Goal: Task Accomplishment & Management: Complete application form

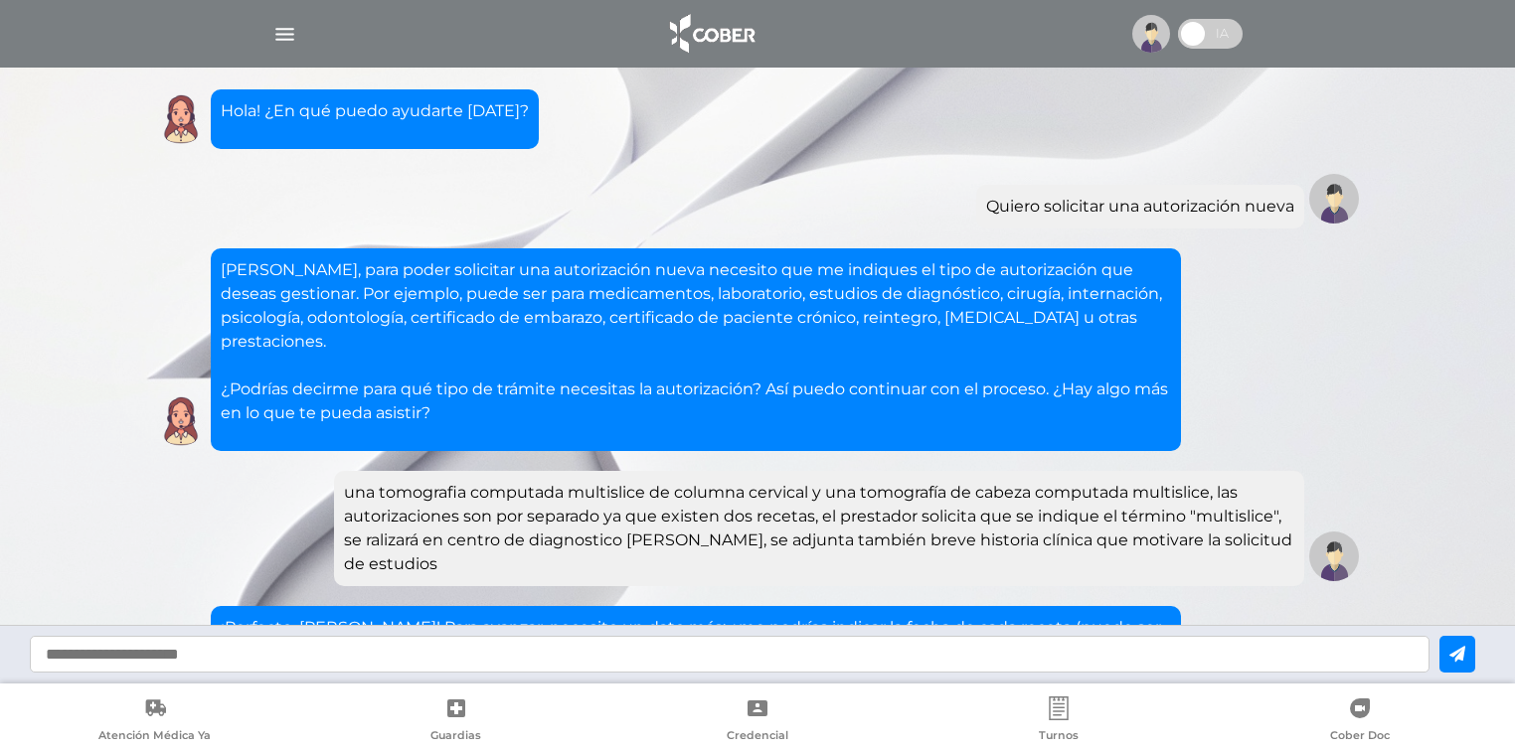
scroll to position [1093, 0]
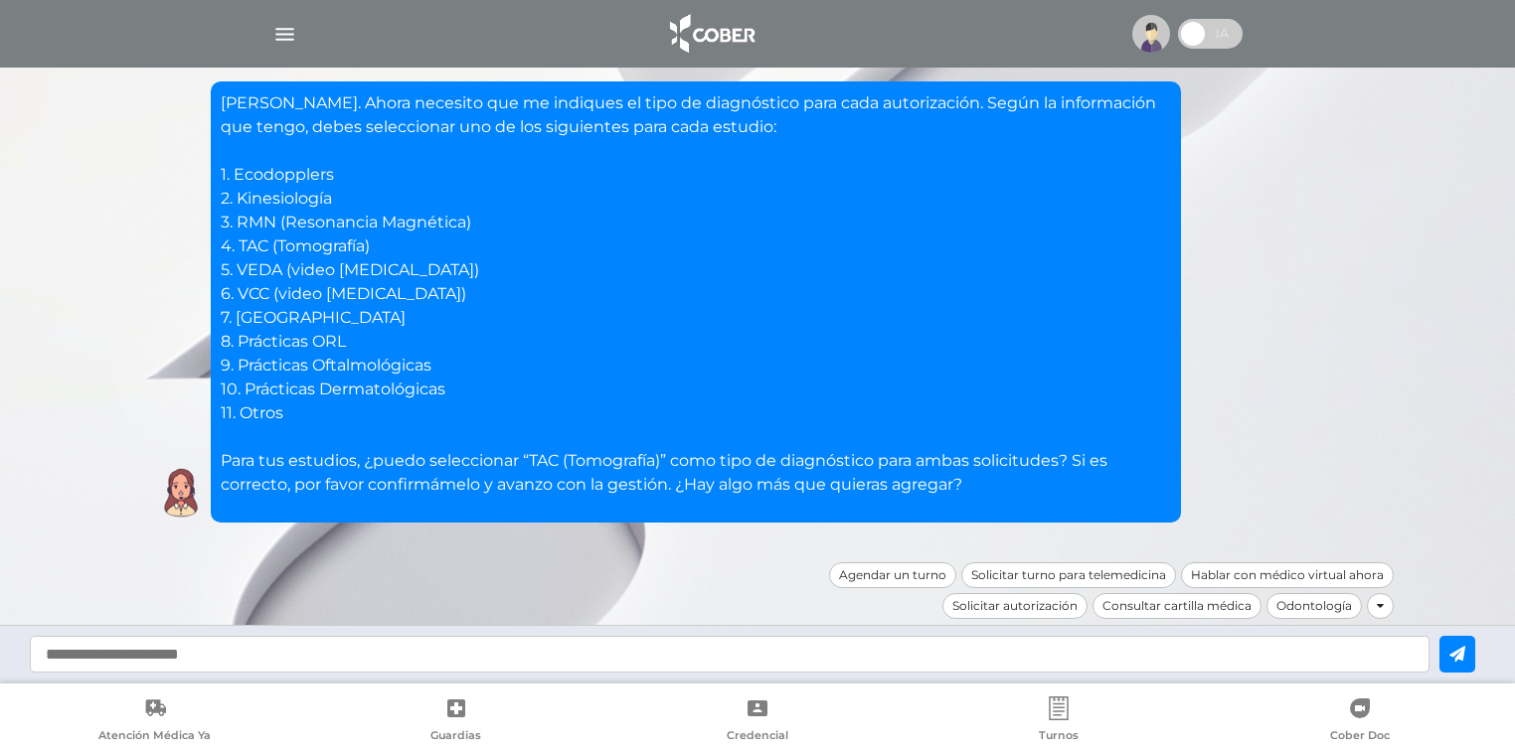
click at [611, 660] on input "text" at bounding box center [729, 654] width 1399 height 37
type input "*"
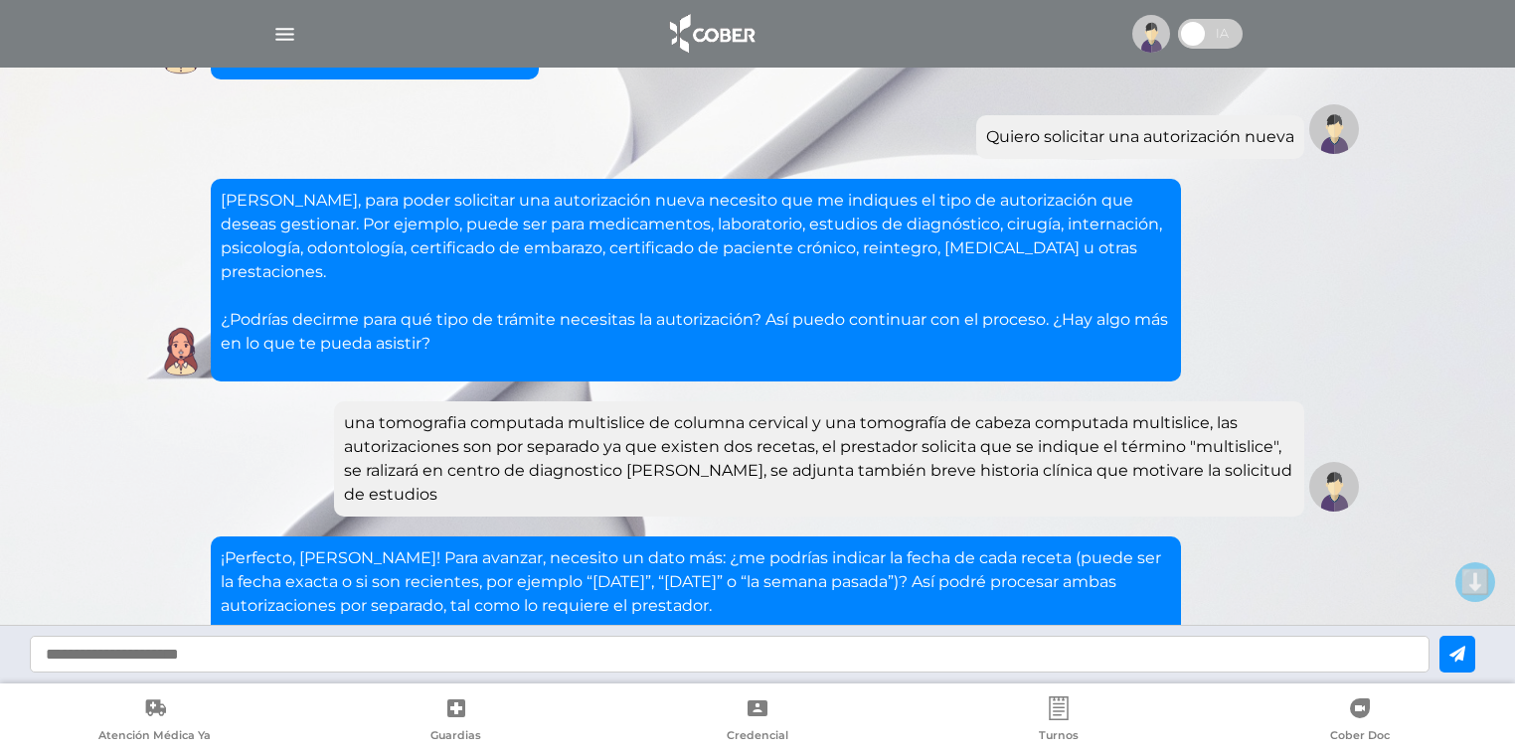
scroll to position [0, 0]
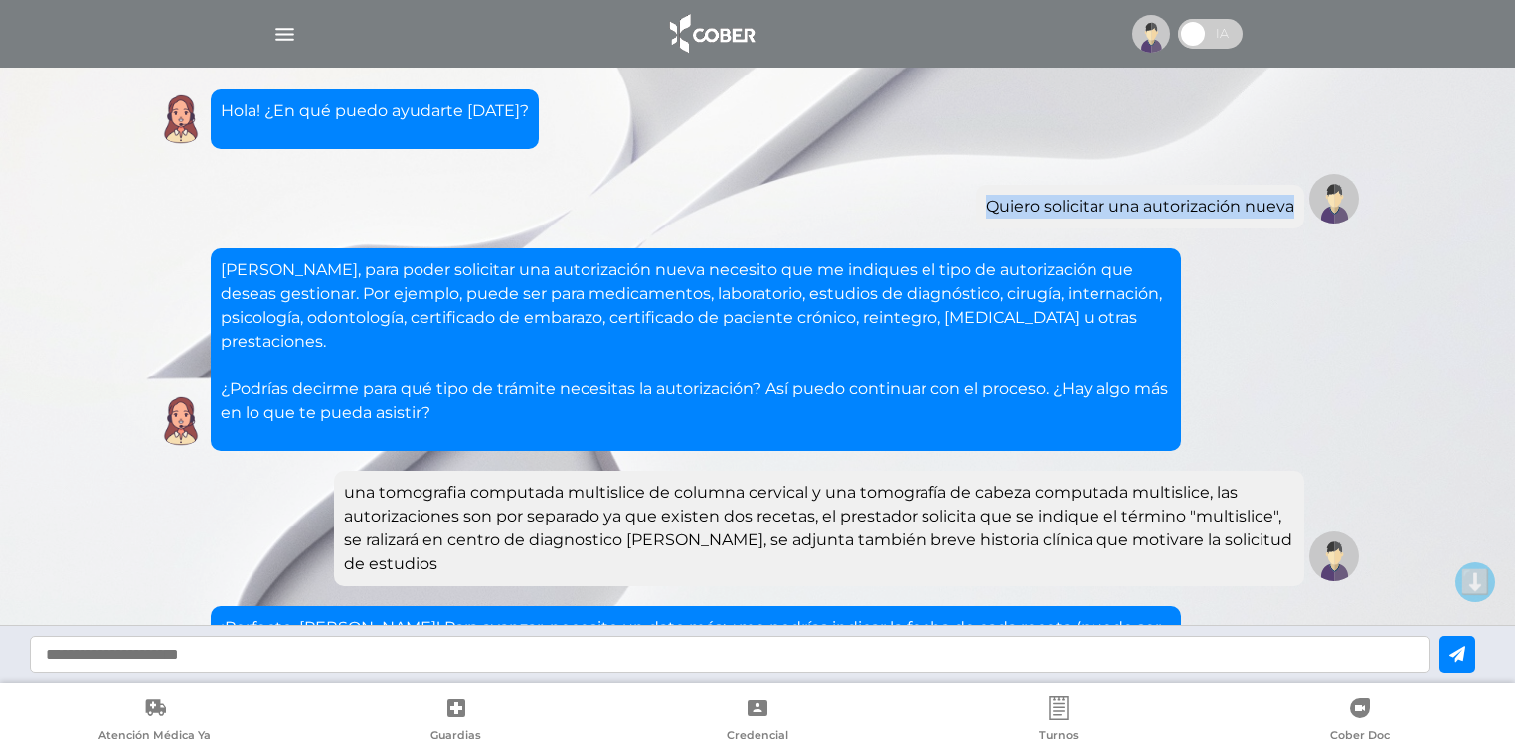
drag, startPoint x: 903, startPoint y: 214, endPoint x: 1285, endPoint y: 215, distance: 381.6
click at [1285, 215] on div "Quiero solicitar una autorización nueva" at bounding box center [1140, 207] width 308 height 24
copy div "Quiero solicitar una autorización nueva"
click at [712, 661] on input "text" at bounding box center [729, 654] width 1399 height 37
paste input "**********"
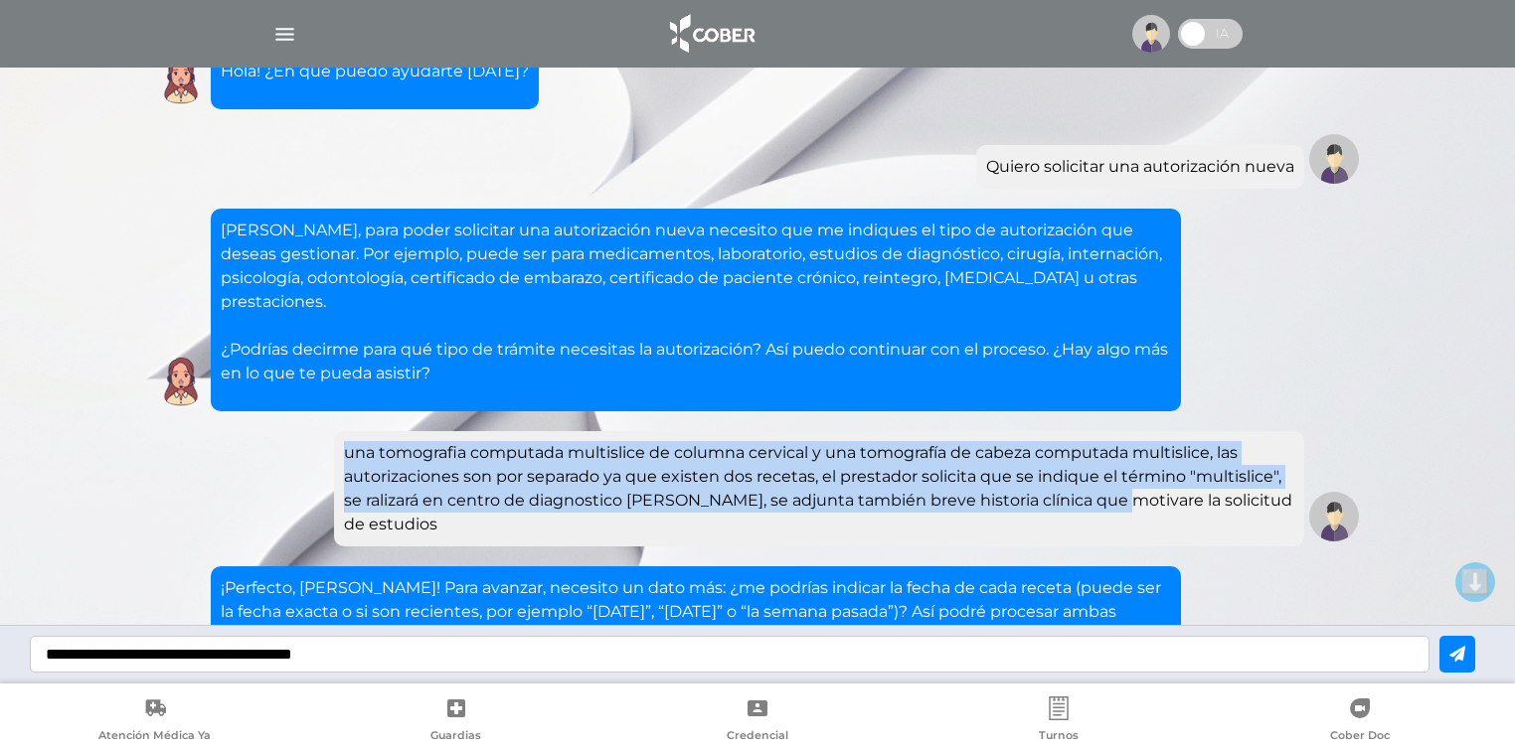
scroll to position [80, 0]
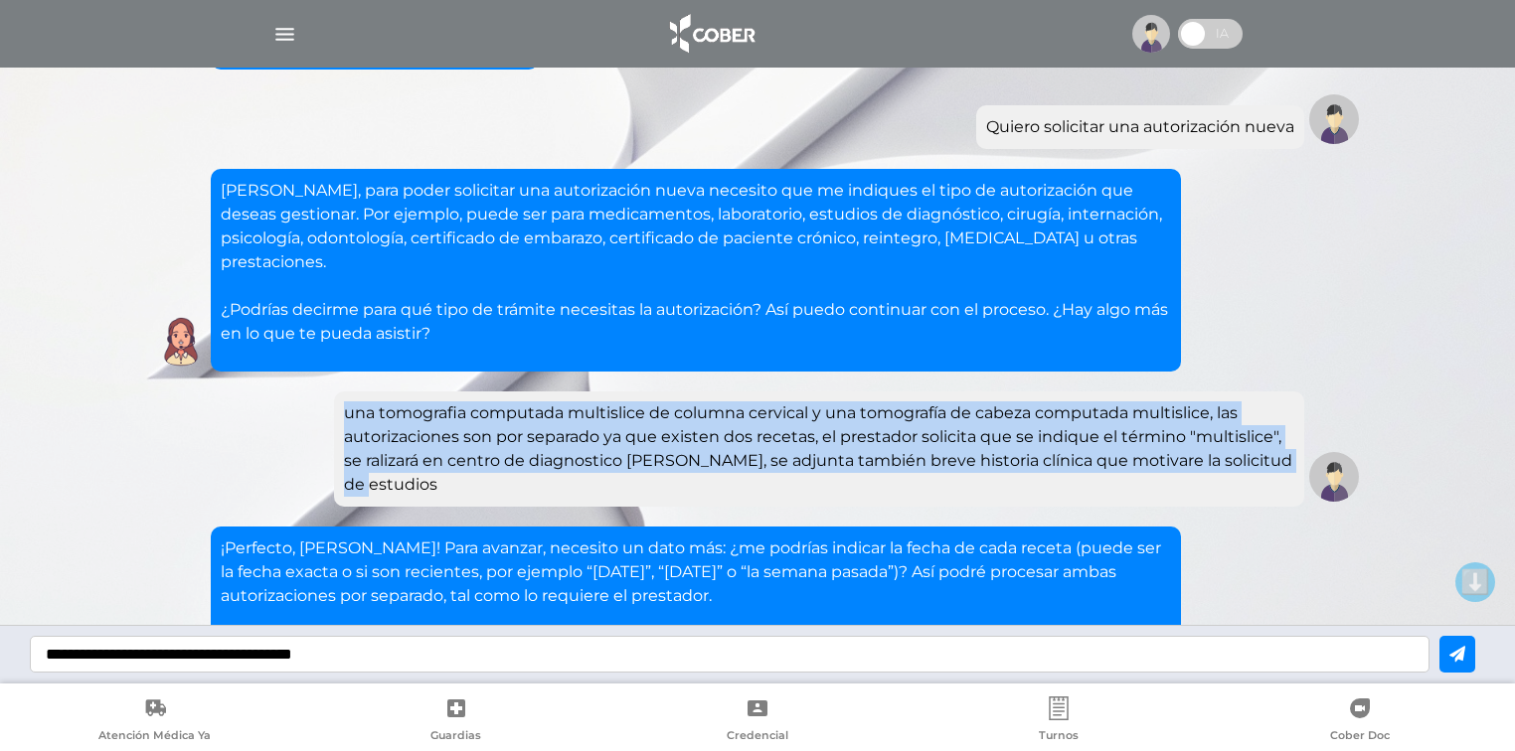
drag, startPoint x: 351, startPoint y: 552, endPoint x: 1177, endPoint y: 561, distance: 825.9
click at [1177, 497] on div "una tomografia computada multislice de columna cervical y una tomografía de cab…" at bounding box center [819, 448] width 950 height 95
copy div "una tomografia computada multislice de columna cervical y una tomografía de cab…"
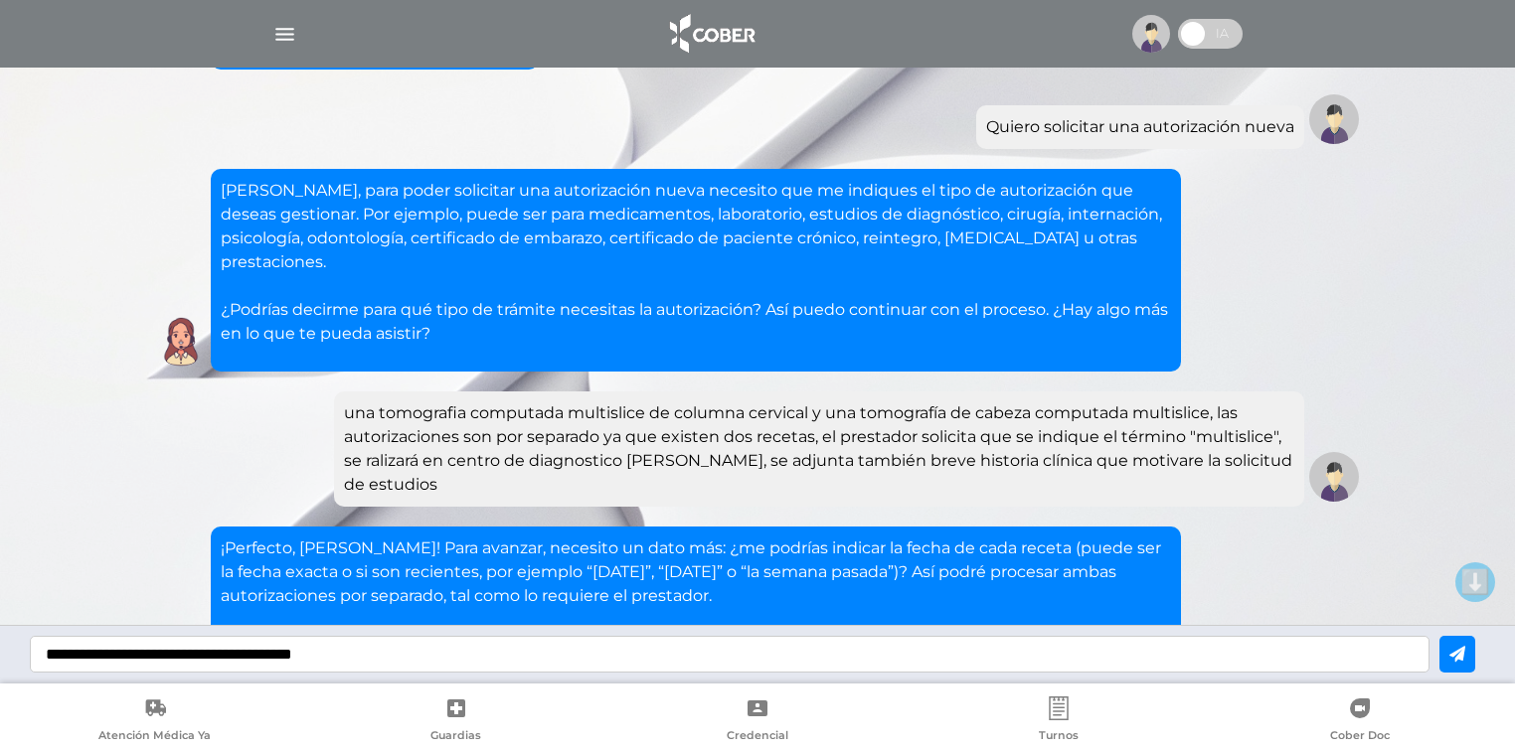
click at [752, 643] on input "**********" at bounding box center [729, 654] width 1399 height 37
paste input "**********"
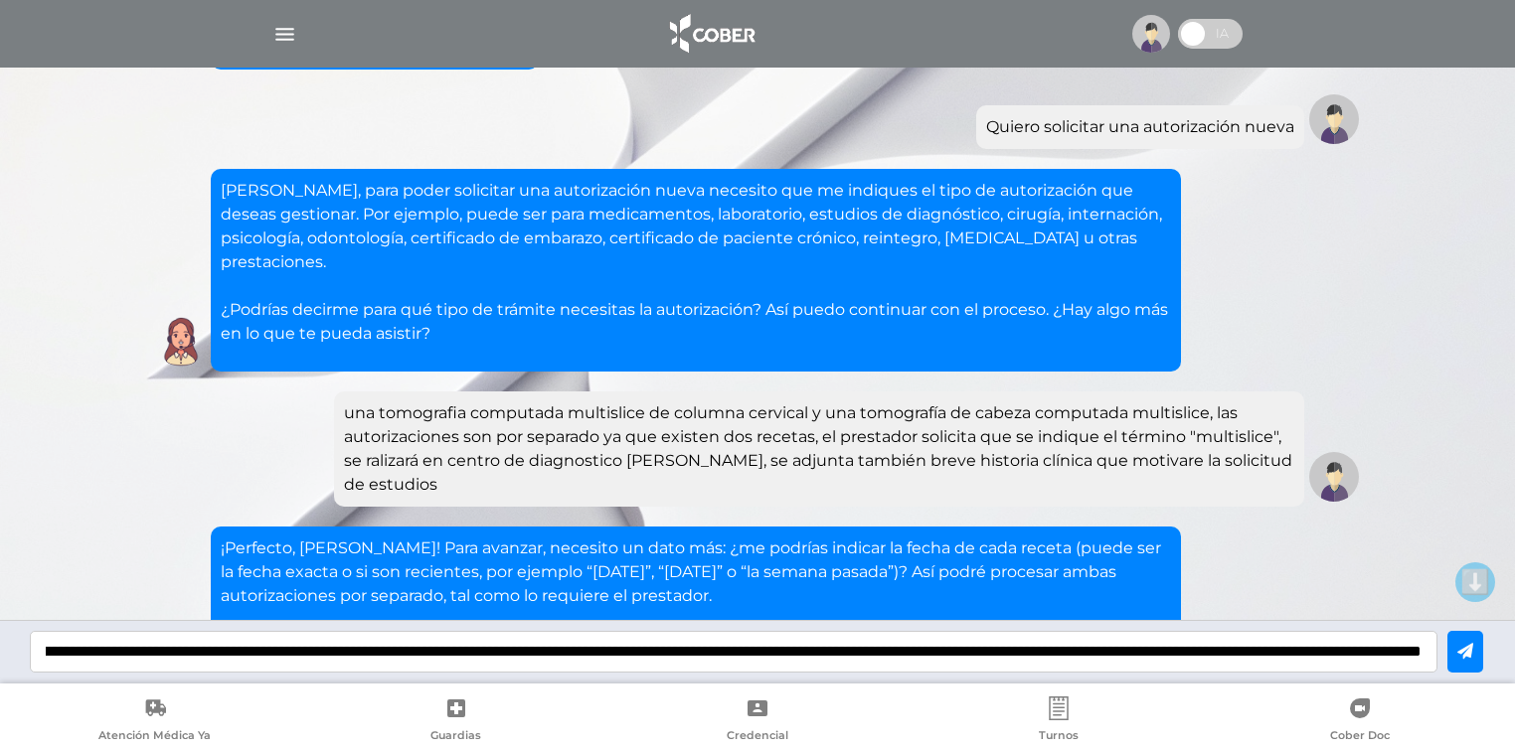
scroll to position [0, 2504]
type input "**********"
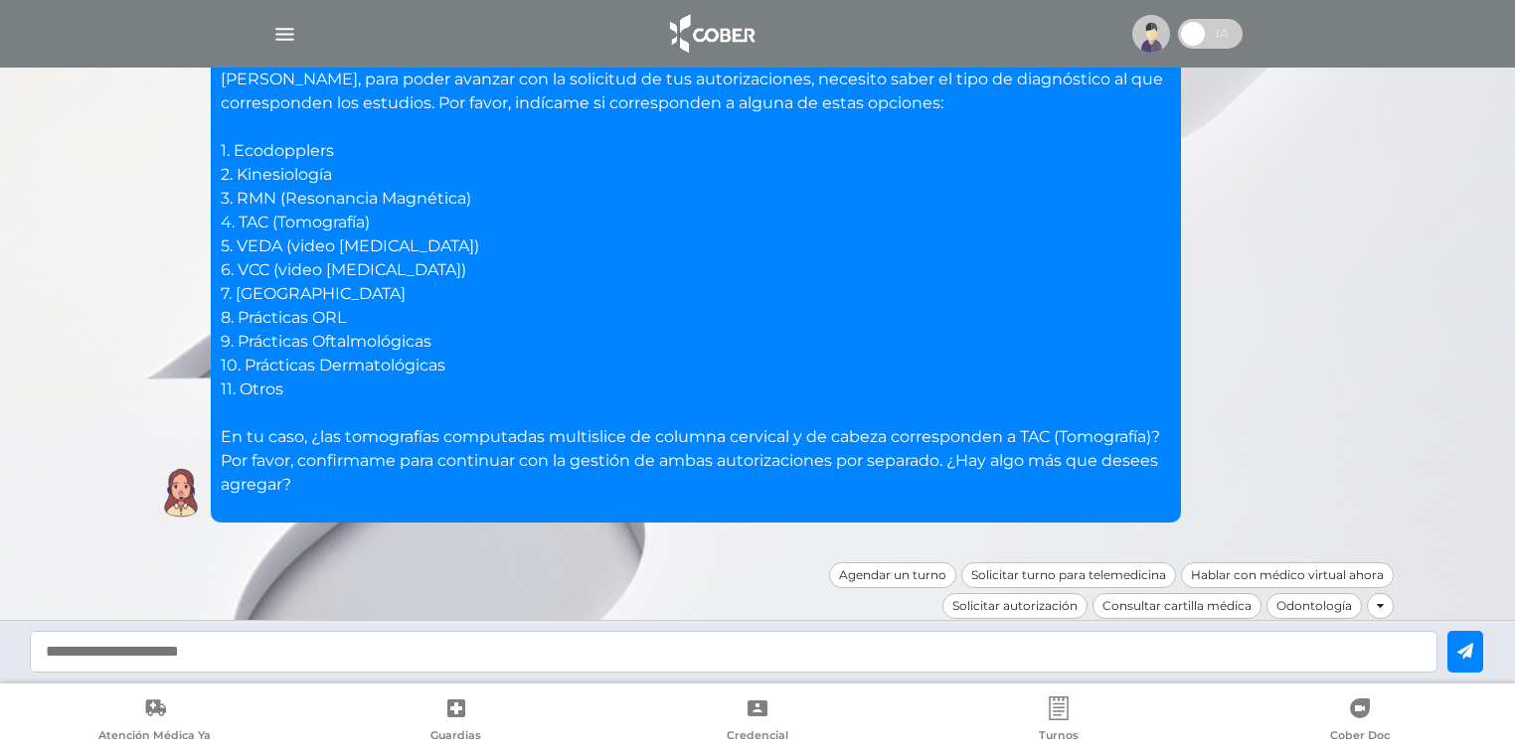
scroll to position [2236, 0]
click at [671, 645] on input "text" at bounding box center [733, 652] width 1407 height 43
type input "*"
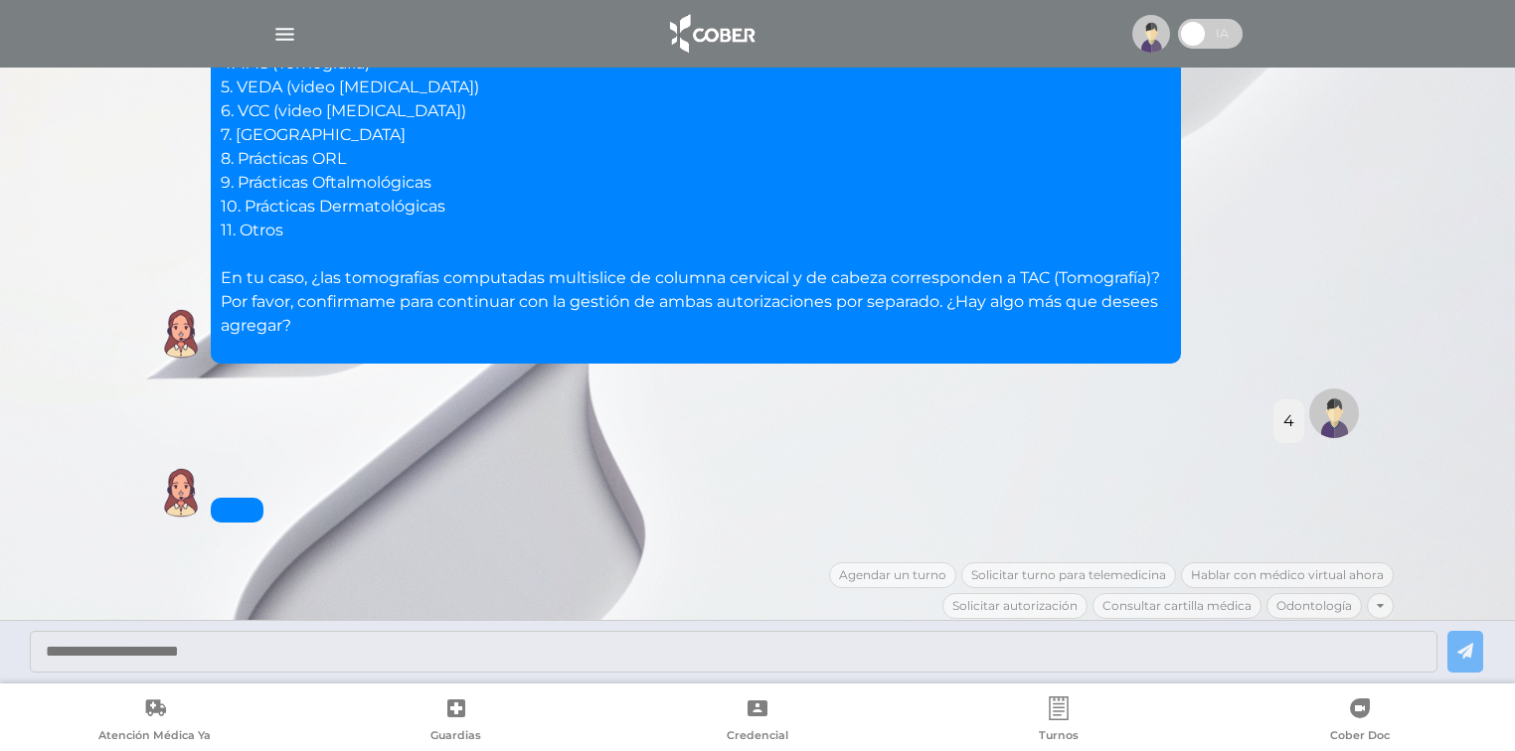
scroll to position [2524, 0]
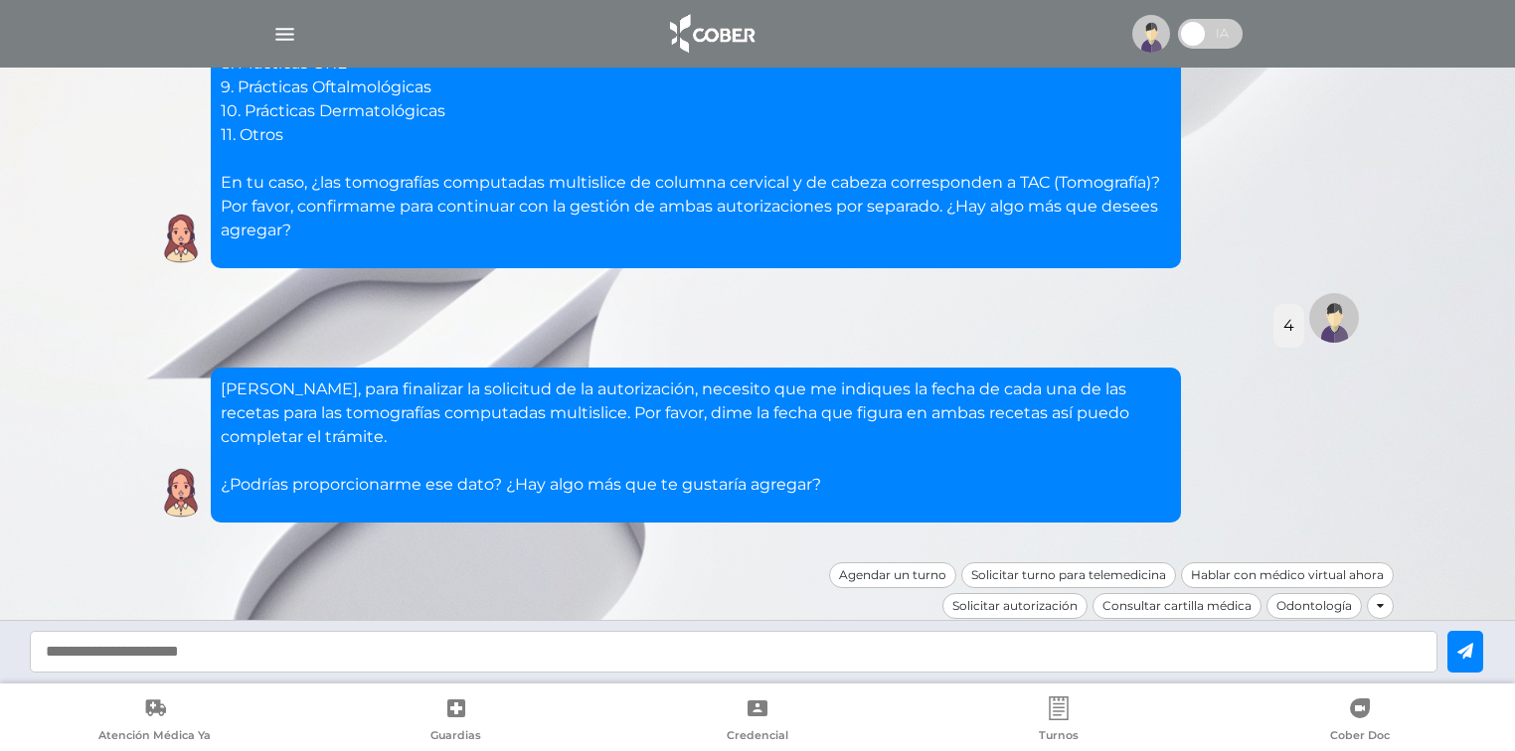
click at [687, 652] on input "text" at bounding box center [733, 652] width 1407 height 43
type input "**********"
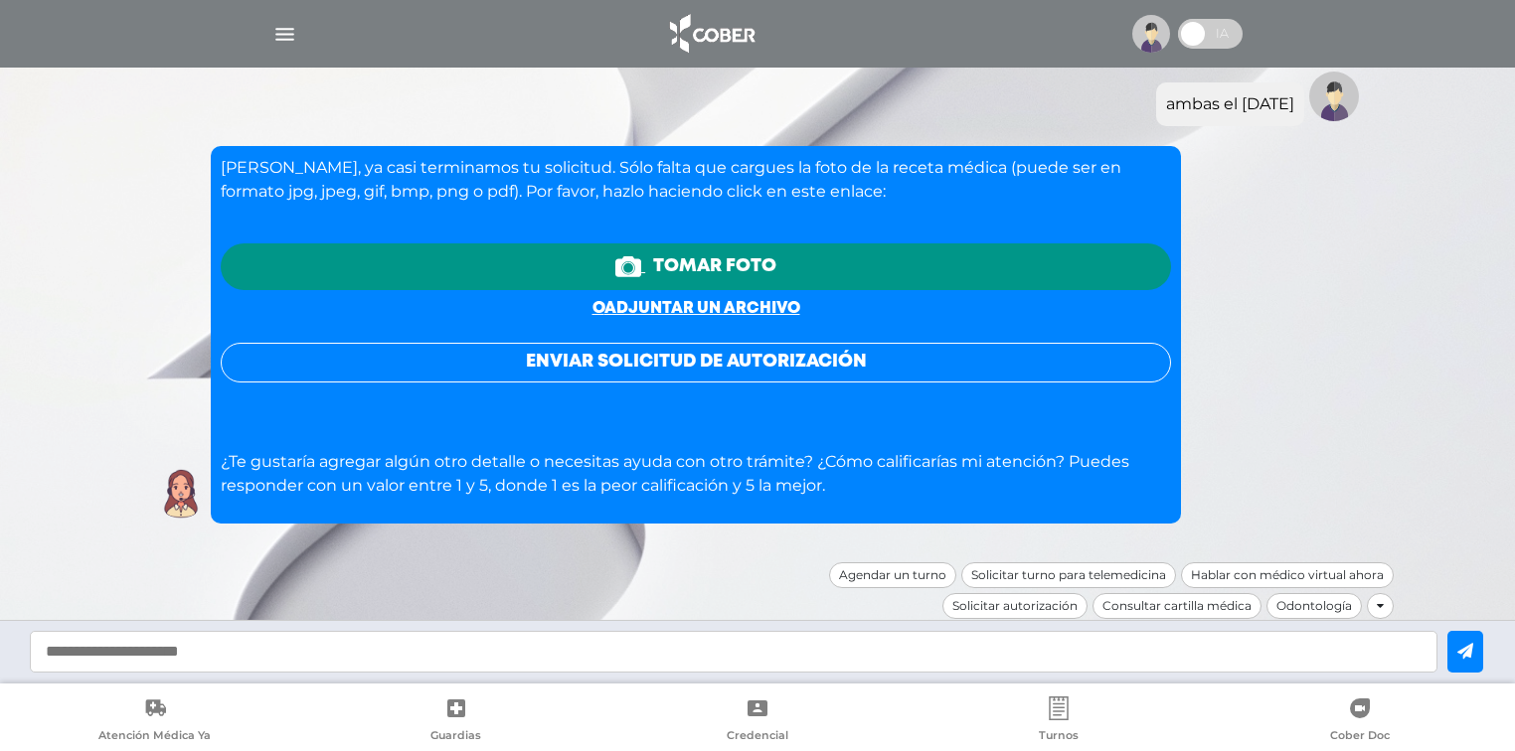
scroll to position [3124, 0]
click at [732, 301] on link "o adjuntar un archivo" at bounding box center [696, 308] width 208 height 15
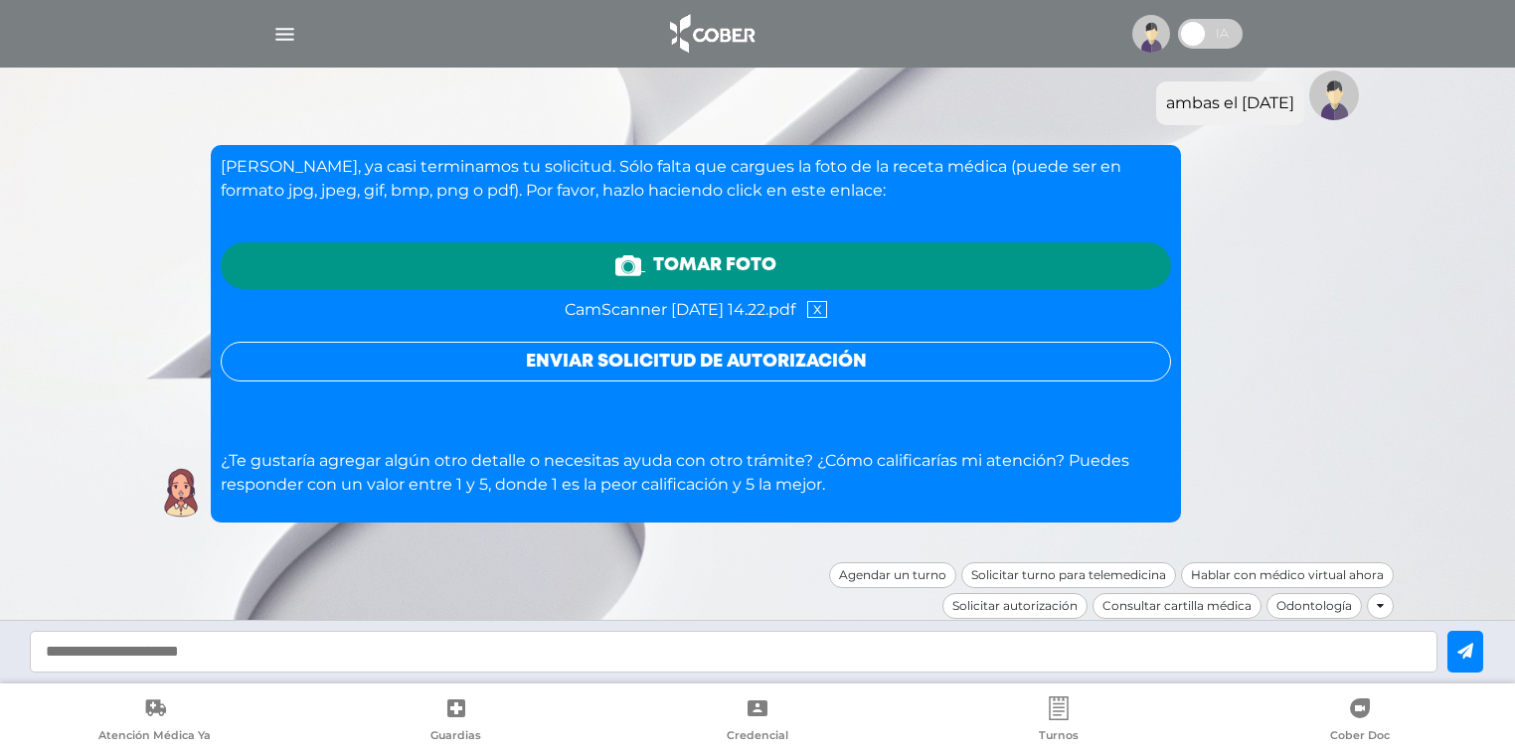
scroll to position [3117, 0]
click at [751, 342] on button "Enviar solicitud de autorización" at bounding box center [696, 362] width 950 height 40
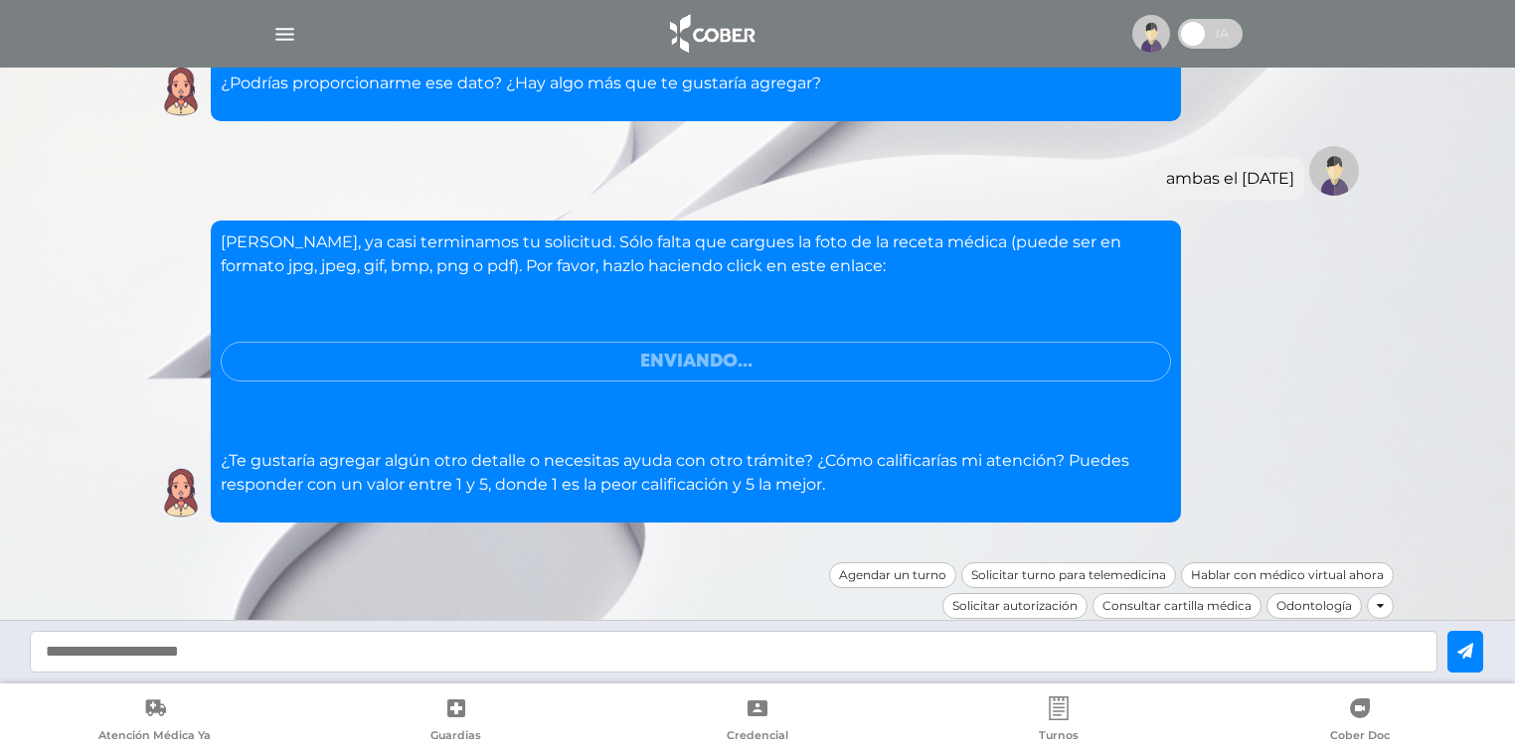
scroll to position [2971, 0]
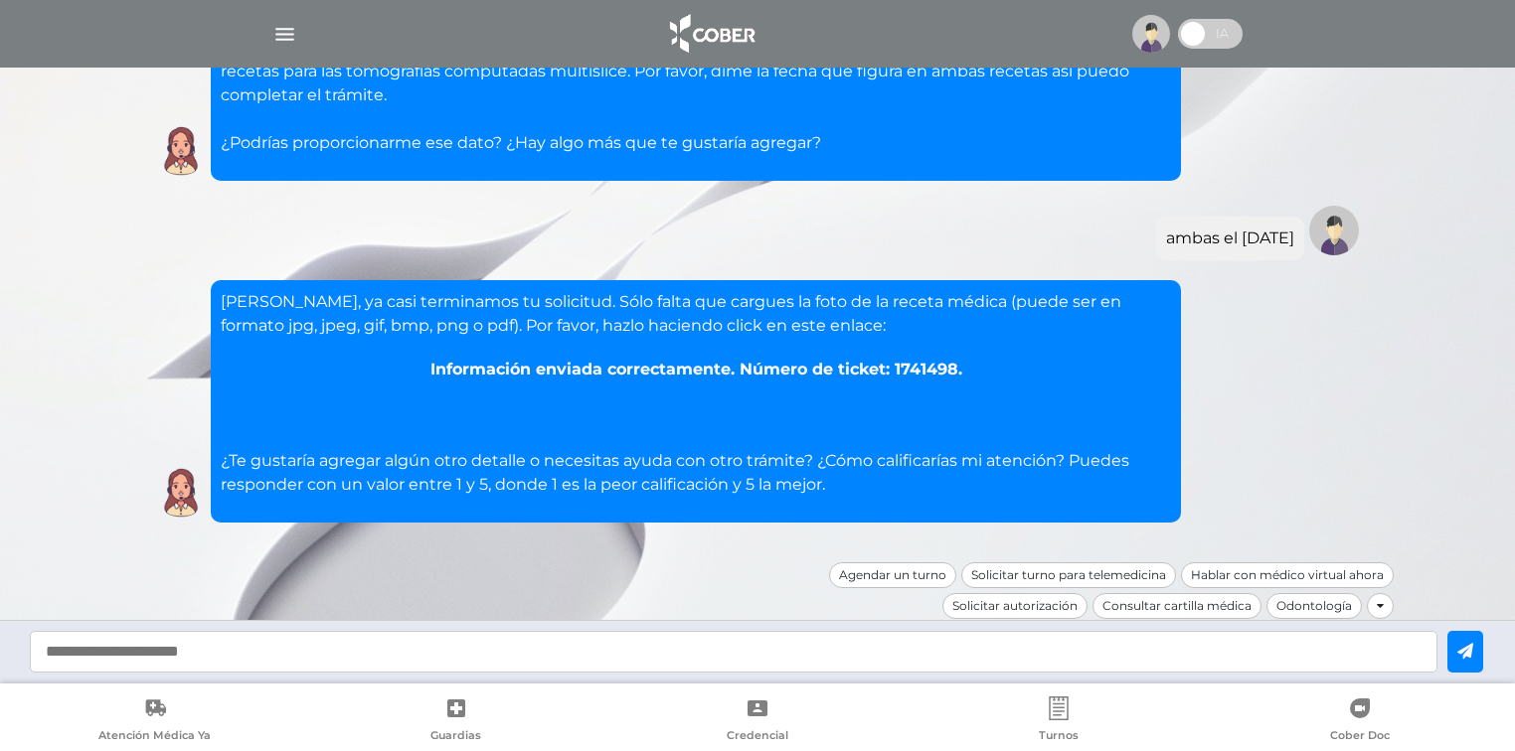
click at [747, 655] on input "text" at bounding box center [733, 652] width 1407 height 43
type input "*"
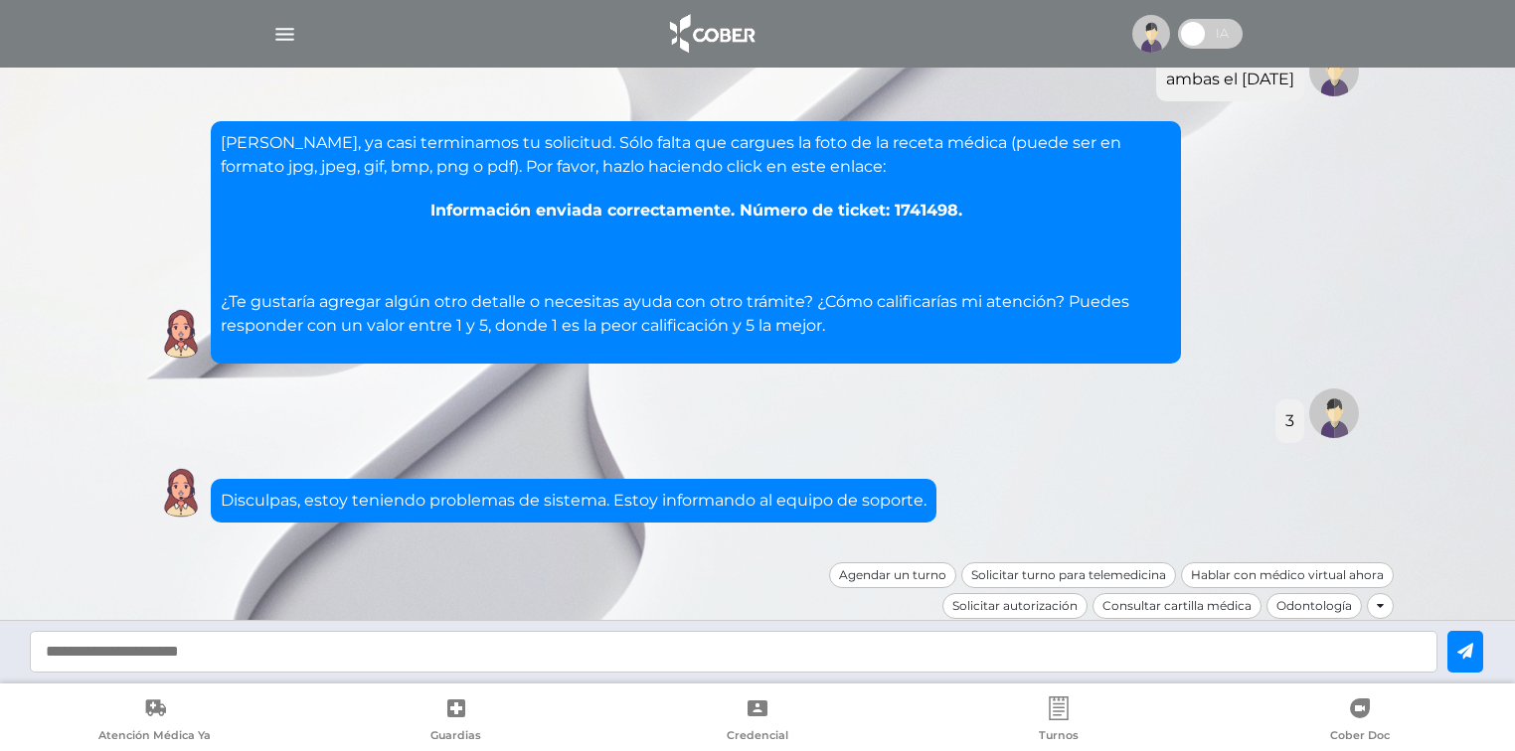
scroll to position [3131, 0]
